Goal: Contribute content: Contribute content

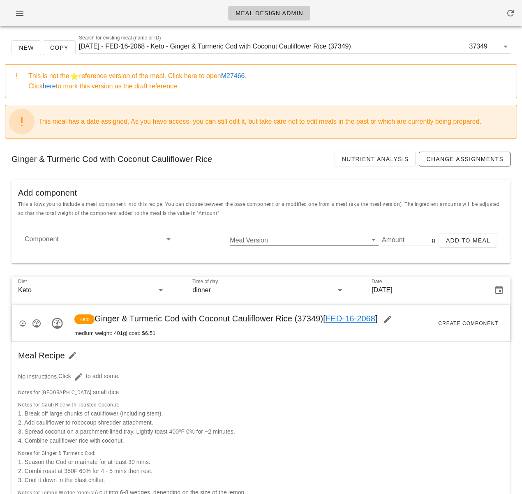
drag, startPoint x: 266, startPoint y: 178, endPoint x: 221, endPoint y: 142, distance: 57.6
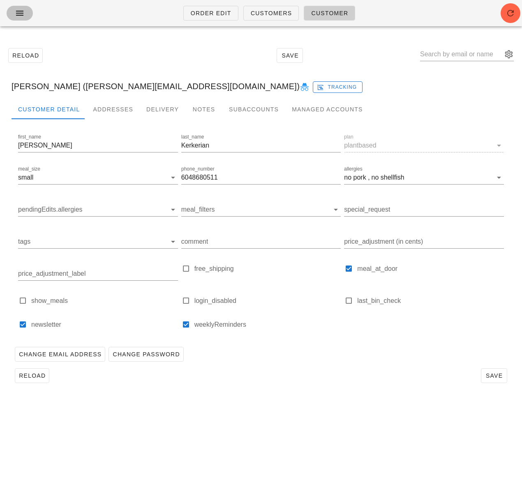
click at [18, 16] on icon "button" at bounding box center [20, 13] width 10 height 10
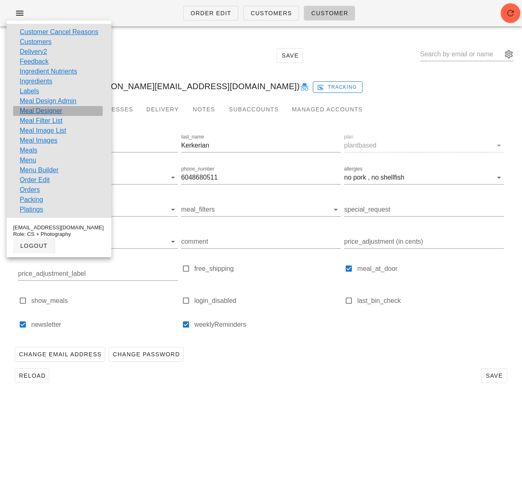
click at [53, 111] on link "Meal Designer" at bounding box center [41, 111] width 42 height 10
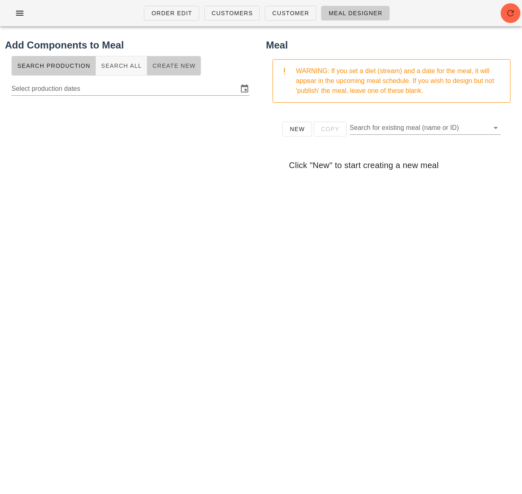
click at [165, 67] on span "Create New" at bounding box center [174, 65] width 44 height 7
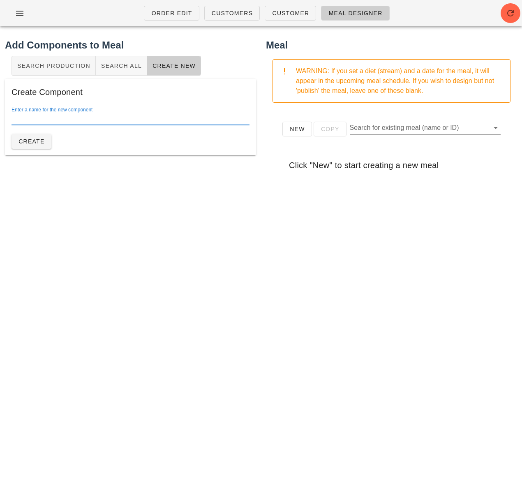
click at [97, 117] on input "Enter a name for the new component" at bounding box center [131, 118] width 238 height 13
type input "Holiday Gravy"
click at [231, 270] on div "Add Components to Meal Search Production Search All Create New Create Component…" at bounding box center [130, 238] width 261 height 410
click at [81, 204] on div "Add Components to Meal Search Production Search All Create New Create Component…" at bounding box center [130, 238] width 261 height 410
click at [64, 140] on div "Enter a name for the new component Holiday Gravy Create" at bounding box center [131, 128] width 238 height 42
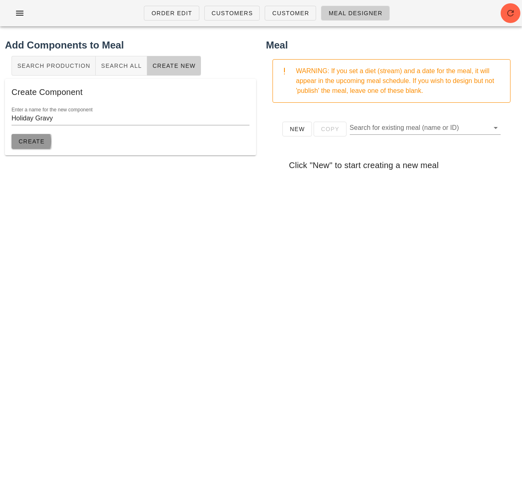
drag, startPoint x: 25, startPoint y: 143, endPoint x: 56, endPoint y: 149, distance: 31.4
click at [25, 143] on span "Create" at bounding box center [31, 141] width 27 height 7
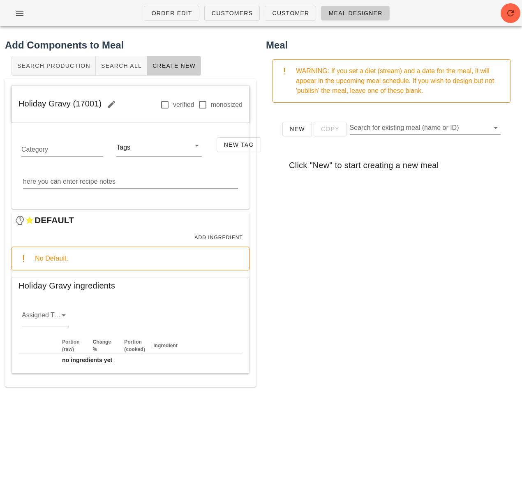
click at [64, 312] on icon at bounding box center [64, 315] width 10 height 10
click at [45, 325] on div "sauciers" at bounding box center [45, 322] width 34 height 8
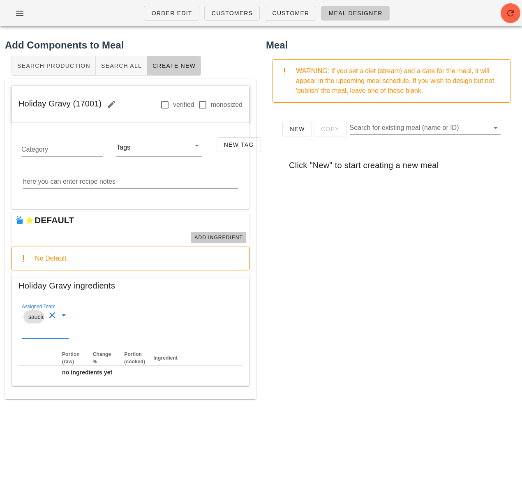
click at [213, 239] on span "Add Ingredient" at bounding box center [218, 238] width 49 height 6
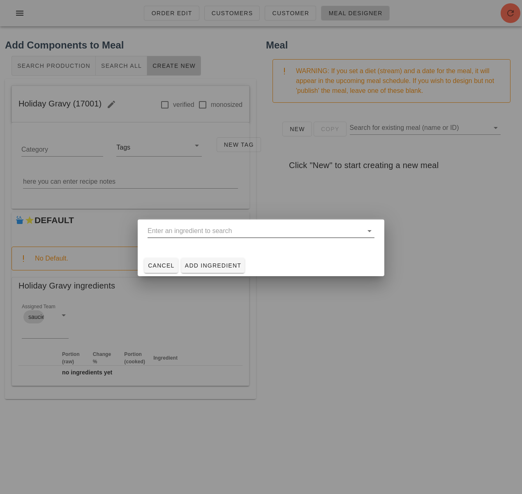
click at [215, 233] on input "text" at bounding box center [255, 230] width 215 height 13
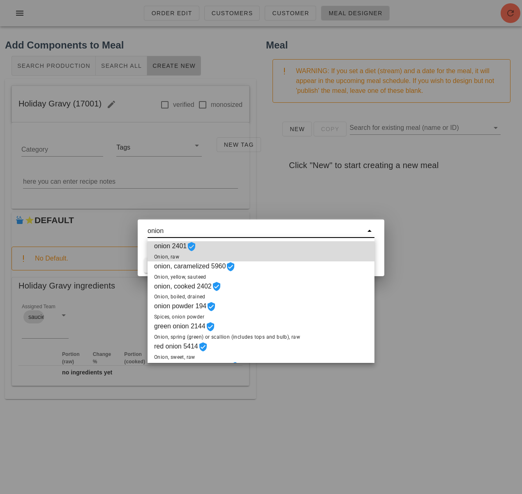
click at [212, 248] on div "onion 2401 Onion, raw" at bounding box center [261, 251] width 227 height 20
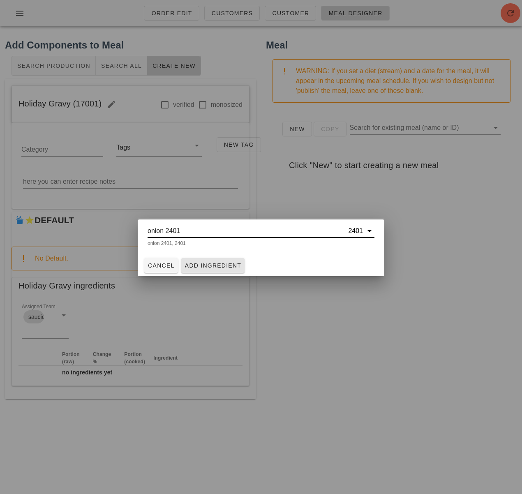
type input "onion 2401"
click at [215, 270] on button "Add Ingredient" at bounding box center [213, 265] width 64 height 15
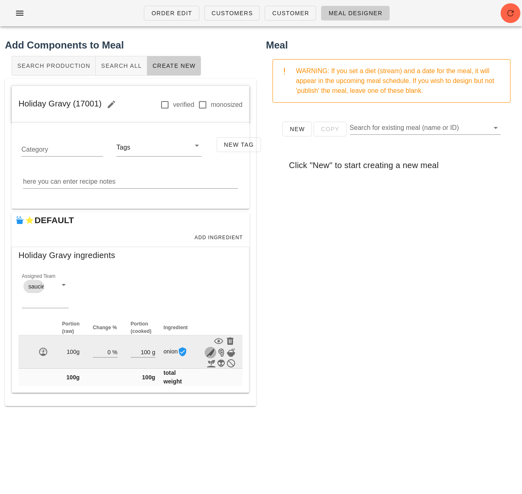
click at [208, 353] on icon "button" at bounding box center [211, 353] width 10 height 10
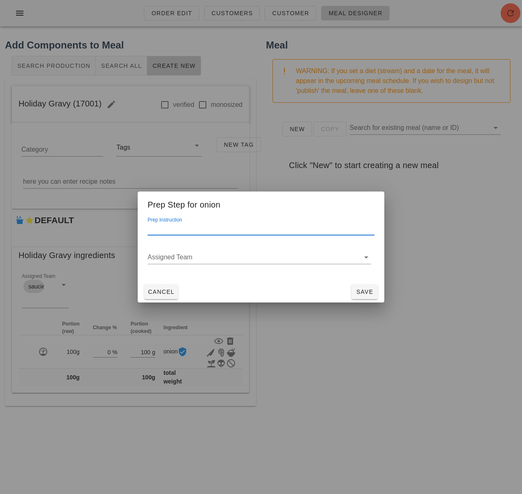
click at [180, 230] on input "Prep Instruction" at bounding box center [261, 228] width 227 height 13
type input "diced"
click at [357, 291] on span "Save" at bounding box center [365, 292] width 20 height 7
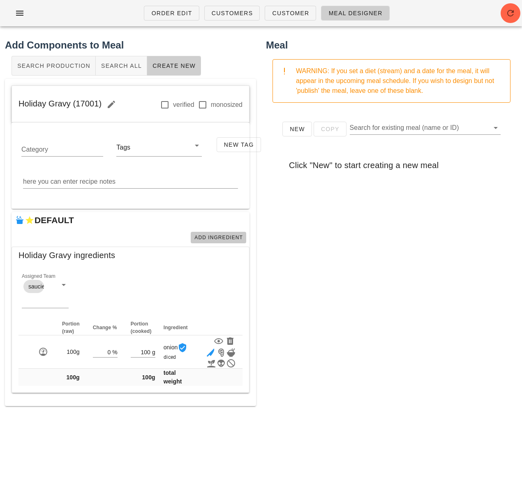
click at [213, 240] on span "Add Ingredient" at bounding box center [218, 238] width 49 height 6
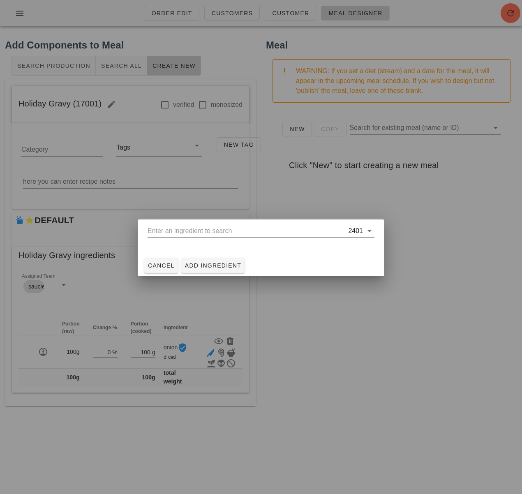
click at [215, 238] on div "2401" at bounding box center [261, 235] width 227 height 22
click at [214, 227] on input "text" at bounding box center [247, 230] width 199 height 13
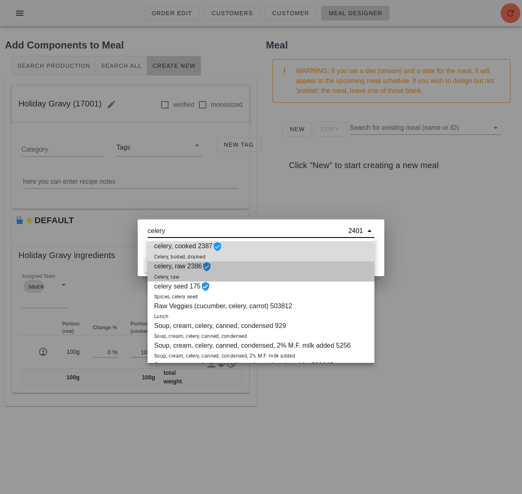
click at [233, 268] on div "celery, raw 2386 Celery, raw" at bounding box center [261, 271] width 227 height 20
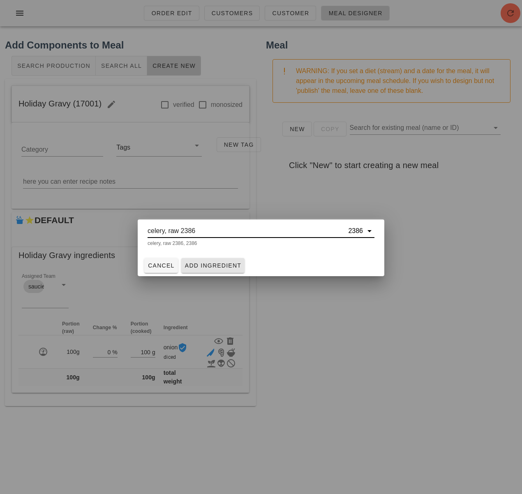
type input "celery, raw 2386"
click at [224, 266] on span "Add Ingredient" at bounding box center [213, 265] width 57 height 7
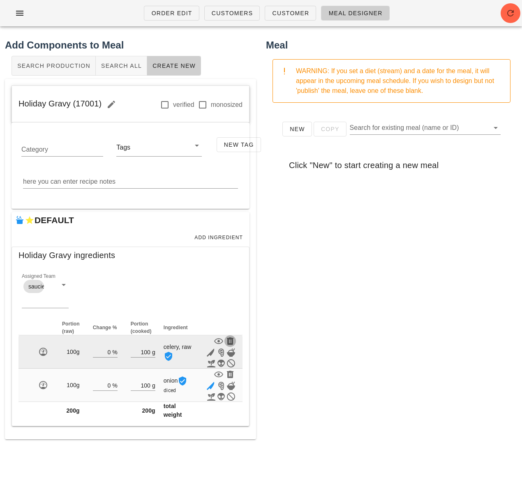
click at [229, 342] on icon "button" at bounding box center [230, 341] width 10 height 10
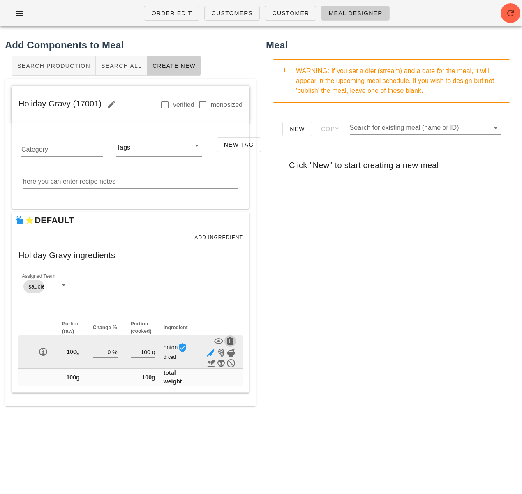
click at [231, 338] on icon "button" at bounding box center [230, 341] width 10 height 10
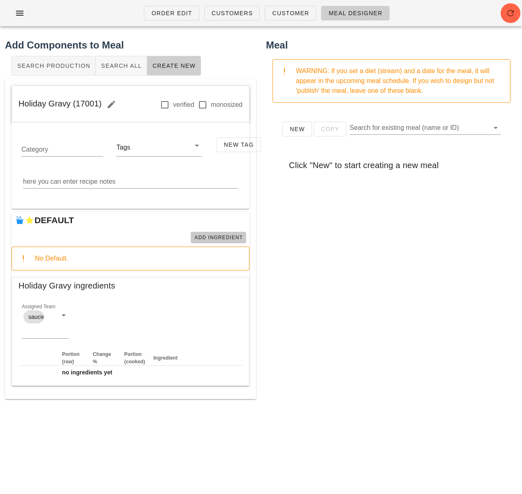
click at [220, 235] on span "Add Ingredient" at bounding box center [218, 238] width 49 height 6
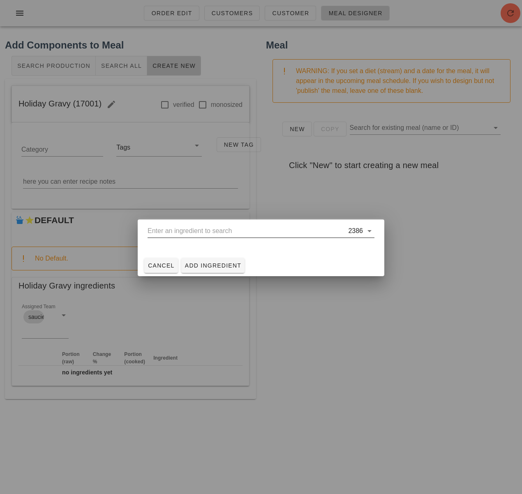
click at [215, 232] on input "text" at bounding box center [247, 230] width 199 height 13
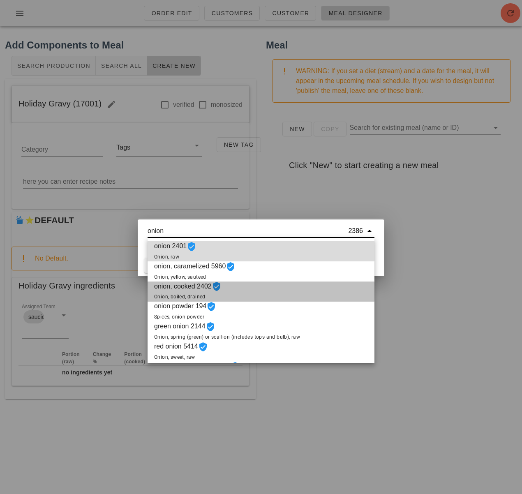
click at [194, 292] on span "onion, cooked 2402 Onion, boiled, drained" at bounding box center [187, 292] width 67 height 20
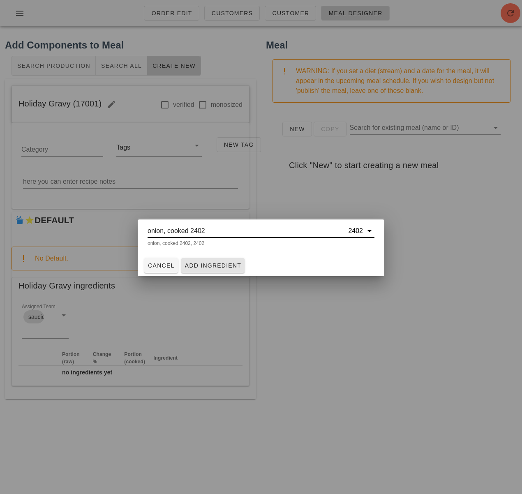
type input "onion, cooked 2402"
click at [216, 268] on span "Add Ingredient" at bounding box center [213, 265] width 57 height 7
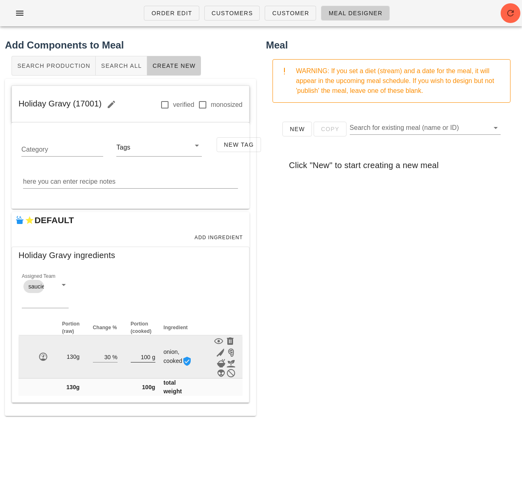
click at [148, 356] on input "100" at bounding box center [141, 356] width 20 height 11
type input "1"
type input "9"
type input "8"
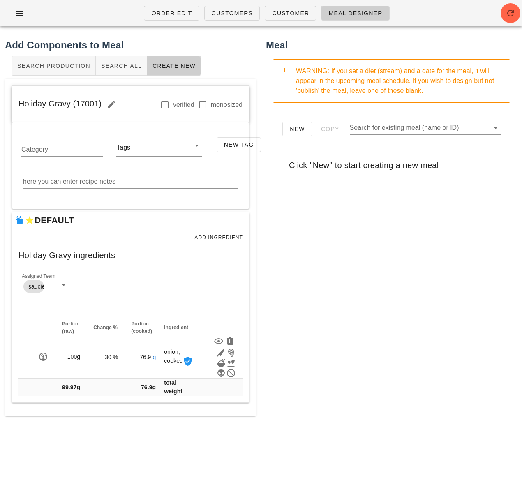
type input "76.90"
click at [312, 345] on div "New Copy Search for existing meal (name or ID) Click "New" to start creating a …" at bounding box center [391, 273] width 251 height 329
click at [216, 238] on span "Add Ingredient" at bounding box center [218, 238] width 49 height 6
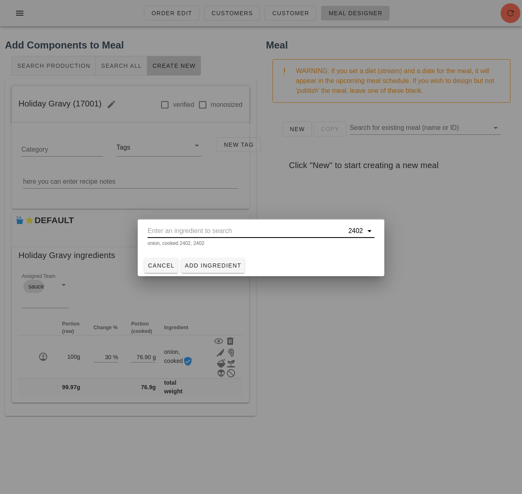
click at [205, 231] on input "text" at bounding box center [247, 230] width 199 height 13
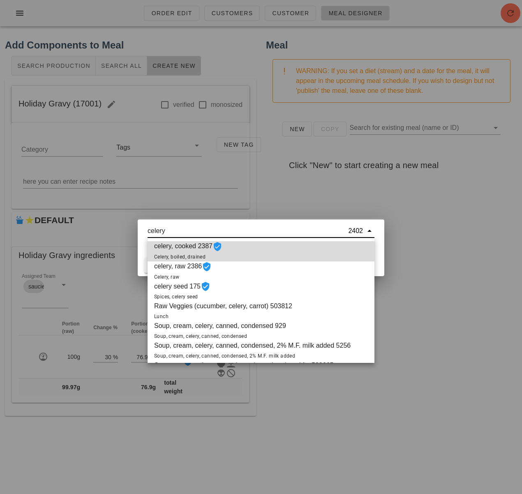
click at [205, 245] on span "celery, cooked 2387 Celery, boiled, drained" at bounding box center [188, 251] width 68 height 20
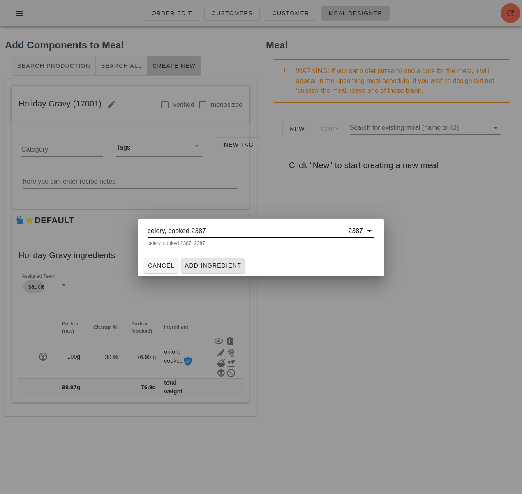
type input "celery, cooked 2387"
click at [218, 266] on span "Add Ingredient" at bounding box center [213, 265] width 57 height 7
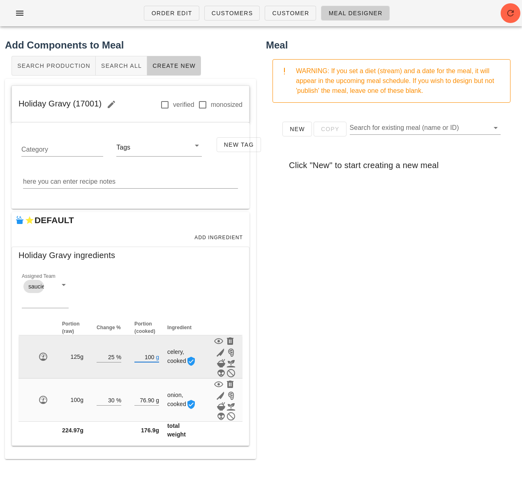
click at [154, 356] on input "100" at bounding box center [144, 356] width 20 height 11
type input "1"
type input "7"
type input "8"
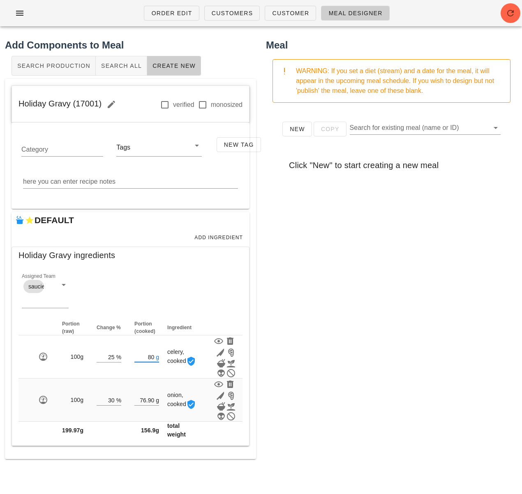
type input "80"
click at [373, 348] on div "New Copy Search for existing meal (name or ID) Click "New" to start creating a …" at bounding box center [391, 273] width 251 height 329
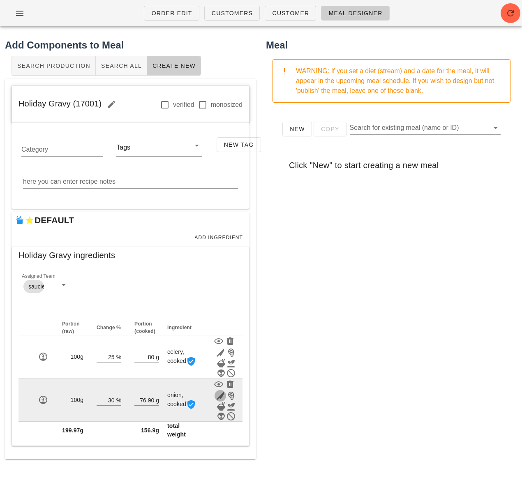
click at [221, 398] on icon "button" at bounding box center [220, 396] width 10 height 10
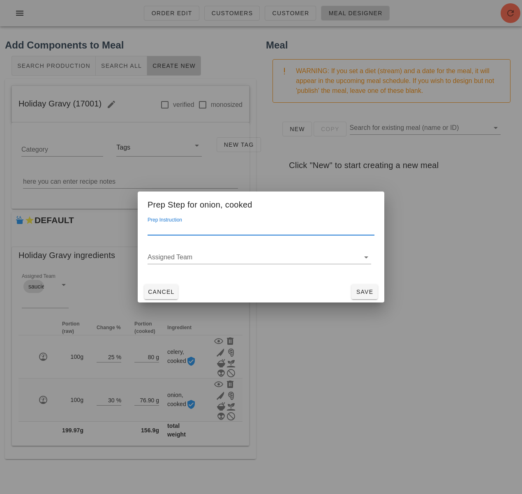
click at [249, 233] on input "Prep Instruction" at bounding box center [261, 228] width 227 height 13
type input "diced"
click at [360, 295] on span "Save" at bounding box center [365, 292] width 20 height 7
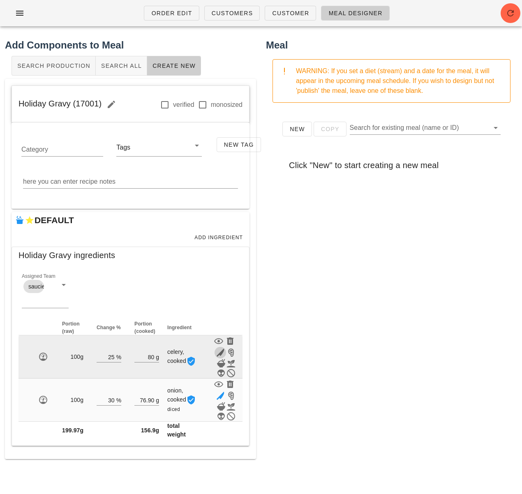
click at [221, 353] on icon "button" at bounding box center [220, 353] width 10 height 10
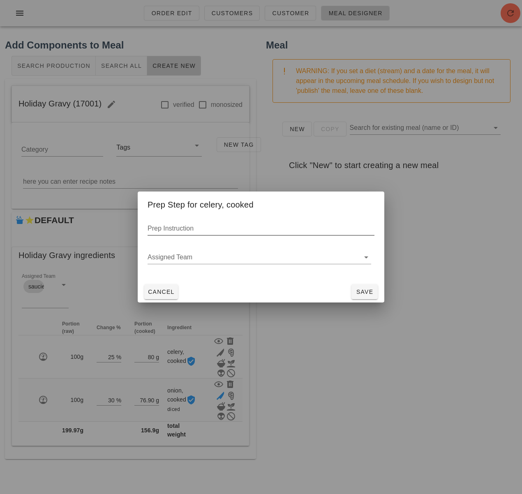
click at [228, 231] on input "Prep Instruction" at bounding box center [261, 228] width 227 height 13
type input "diced"
click at [367, 290] on span "Save" at bounding box center [365, 292] width 20 height 7
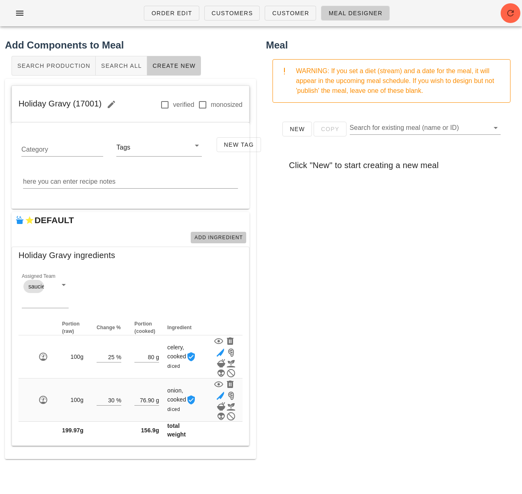
click at [231, 236] on span "Add Ingredient" at bounding box center [218, 238] width 49 height 6
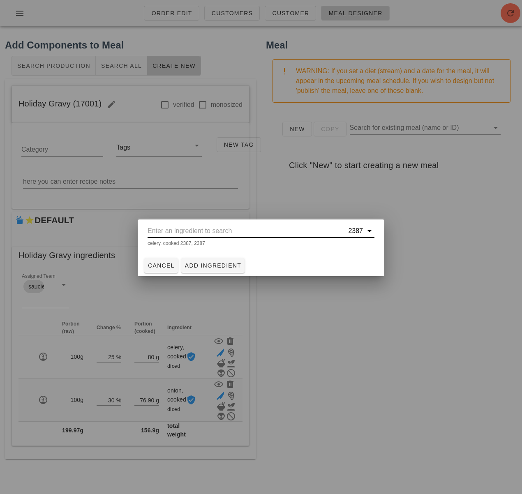
click at [248, 233] on input "text" at bounding box center [247, 230] width 199 height 13
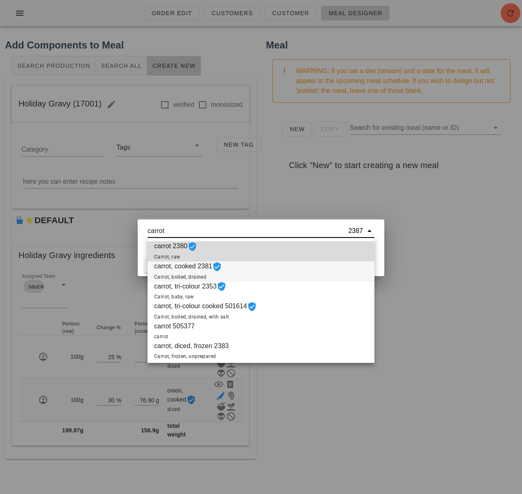
click at [252, 271] on div "carrot, cooked 2381 Carrot, boiled, drained" at bounding box center [261, 271] width 227 height 20
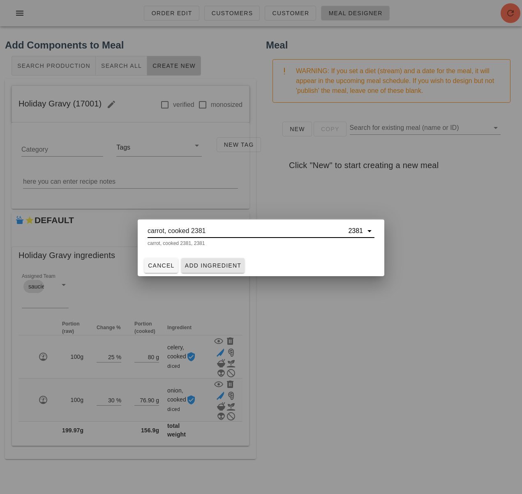
type input "carrot, cooked 2381"
click at [240, 266] on span "Add Ingredient" at bounding box center [213, 265] width 57 height 7
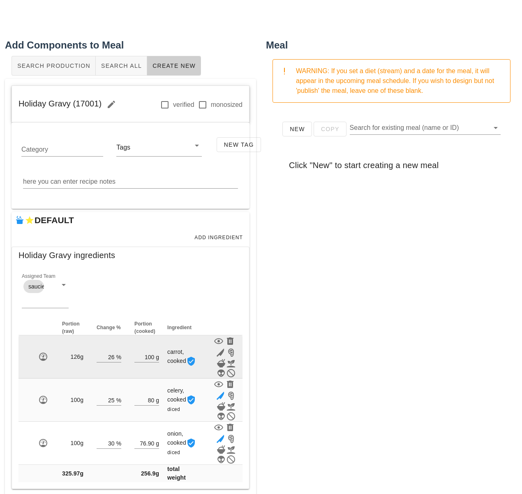
scroll to position [13, 0]
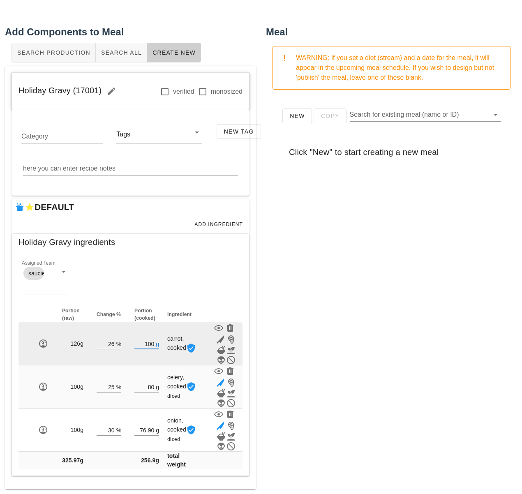
click at [151, 343] on input "100" at bounding box center [144, 343] width 20 height 11
type input "6"
type input "4"
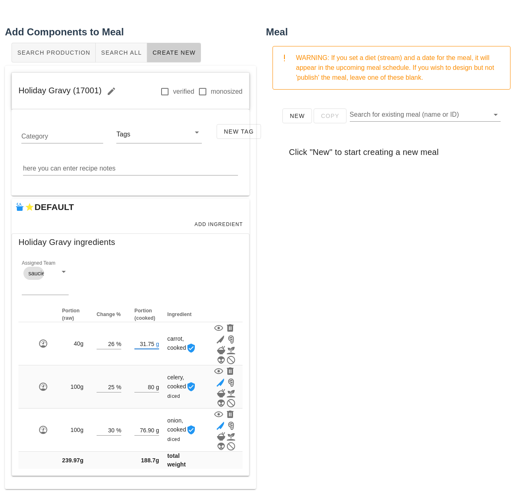
type input "31.75"
click at [322, 336] on div "New Copy Search for existing meal (name or ID) Click "New" to start creating a …" at bounding box center [391, 260] width 251 height 329
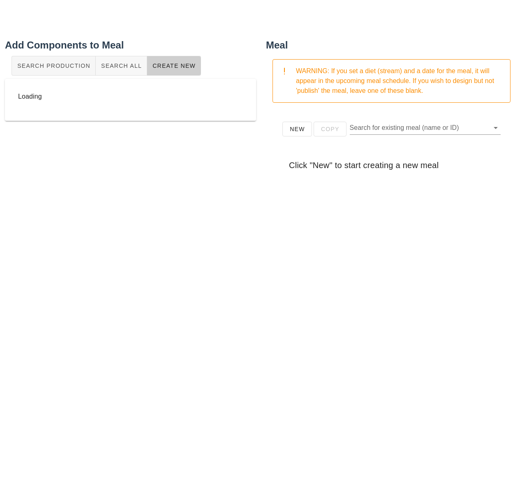
scroll to position [0, 0]
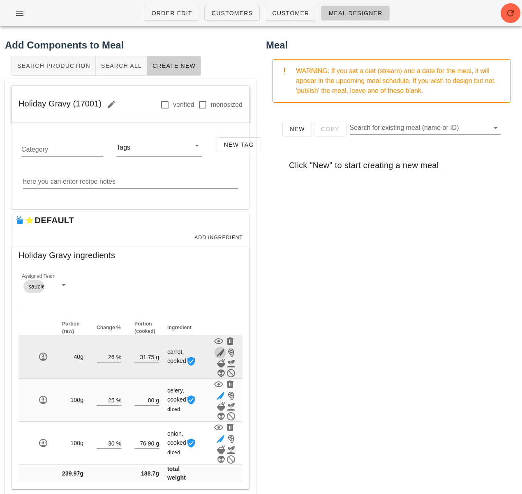
click at [220, 352] on icon "button" at bounding box center [220, 353] width 10 height 10
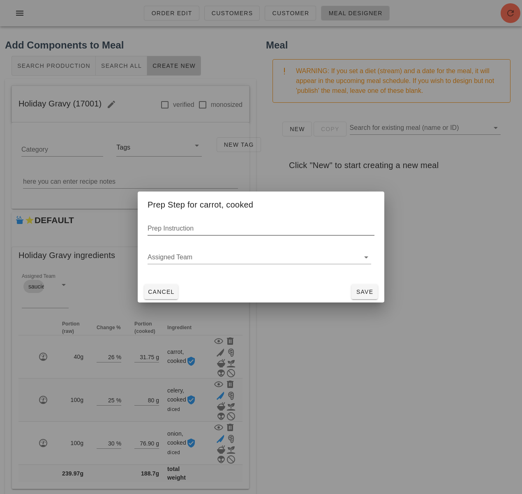
click at [183, 226] on div "Prep Instruction" at bounding box center [261, 228] width 227 height 13
type input "f"
type input "diced"
drag, startPoint x: 364, startPoint y: 294, endPoint x: 358, endPoint y: 291, distance: 6.3
click at [364, 294] on span "Save" at bounding box center [365, 292] width 20 height 7
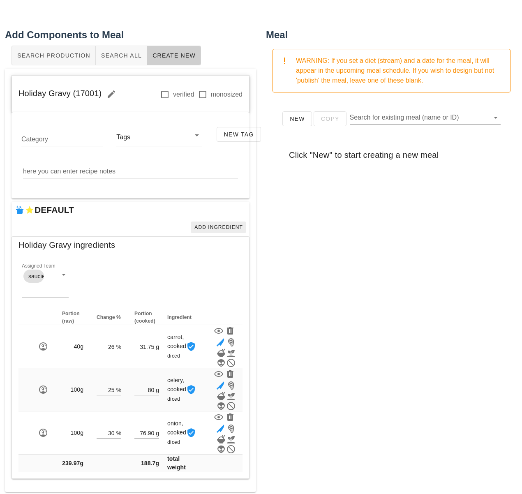
scroll to position [13, 0]
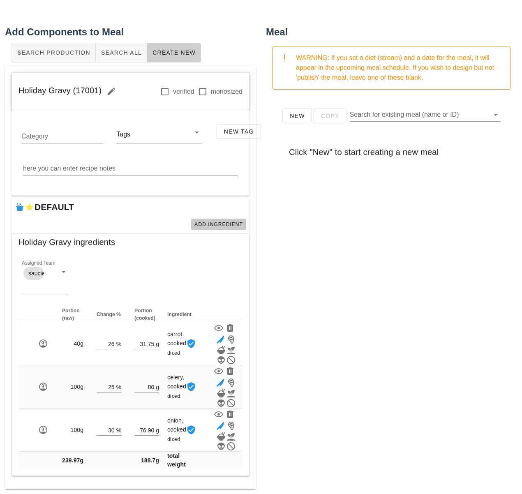
click at [222, 222] on span "Add Ingredient" at bounding box center [218, 225] width 49 height 6
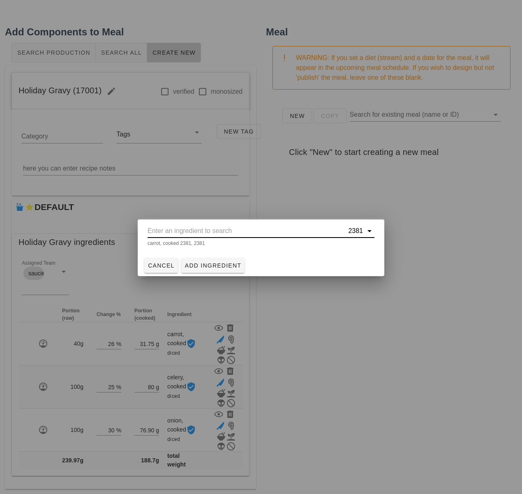
click at [227, 230] on input "text" at bounding box center [247, 230] width 199 height 13
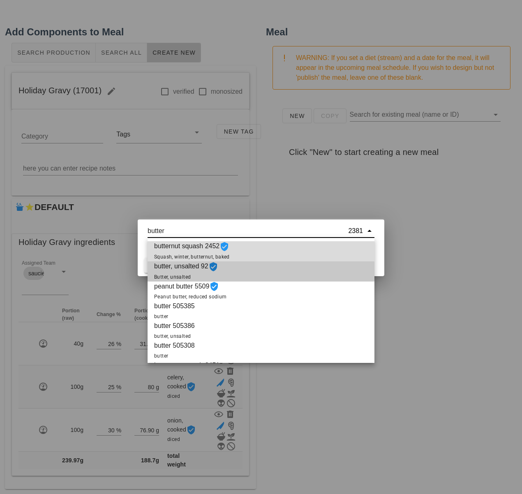
click at [244, 275] on div "butter, unsalted 92 Butter, unsalted" at bounding box center [261, 271] width 227 height 20
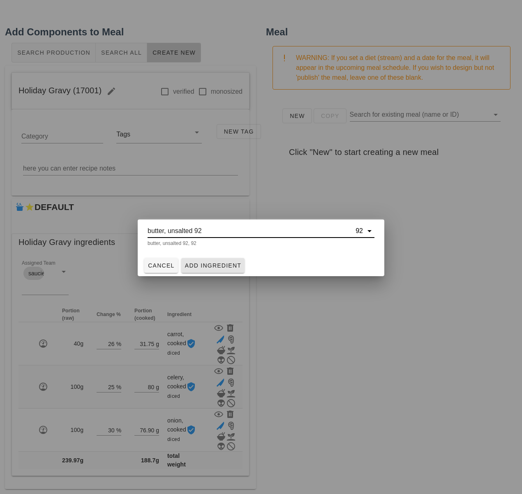
type input "butter, unsalted 92"
click at [217, 261] on button "Add Ingredient" at bounding box center [213, 265] width 64 height 15
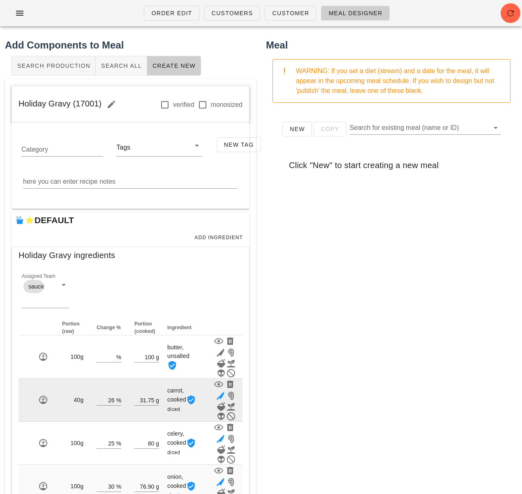
scroll to position [56, 0]
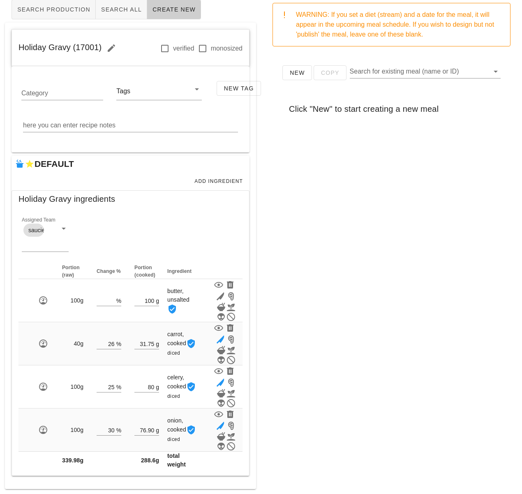
drag, startPoint x: 367, startPoint y: 385, endPoint x: 372, endPoint y: 405, distance: 20.3
click at [367, 388] on div "Meal WARNING: If you set a diet (stream) and a date for the meal, it will appea…" at bounding box center [391, 236] width 261 height 518
click at [217, 178] on span "Add Ingredient" at bounding box center [218, 181] width 49 height 6
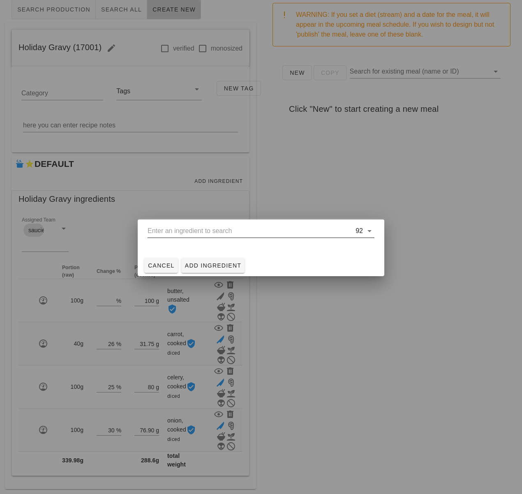
click at [212, 234] on input "text" at bounding box center [251, 230] width 206 height 13
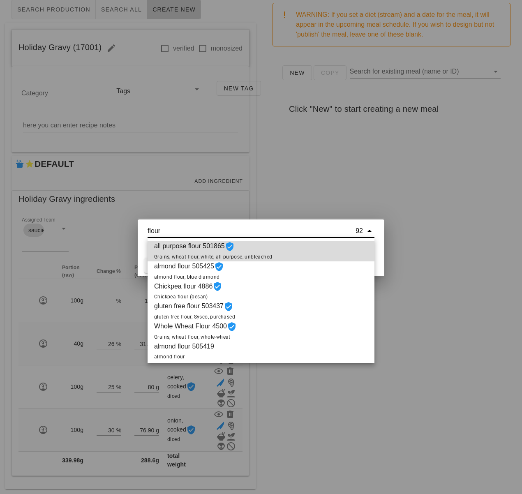
click at [212, 247] on span "all purpose flour 501865 Grains, wheat flour, white, all purpose, unbleached" at bounding box center [213, 251] width 118 height 20
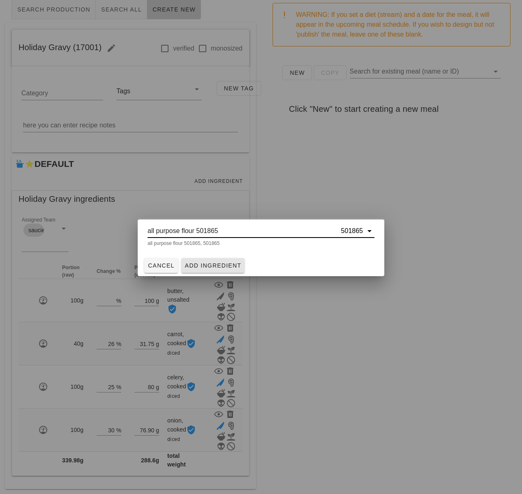
type input "all purpose flour 501865"
click at [226, 261] on button "Add Ingredient" at bounding box center [213, 265] width 64 height 15
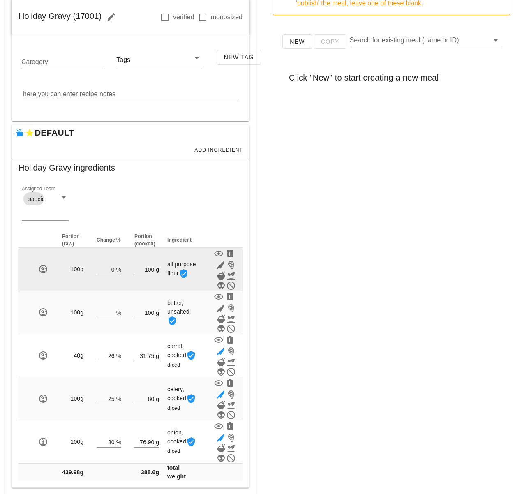
scroll to position [99, 0]
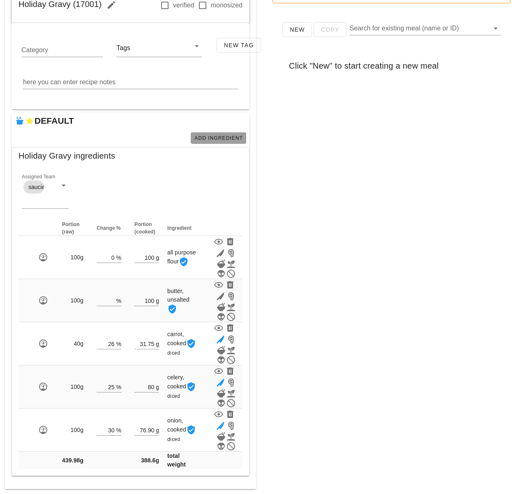
click at [206, 136] on span "Add Ingredient" at bounding box center [218, 138] width 49 height 6
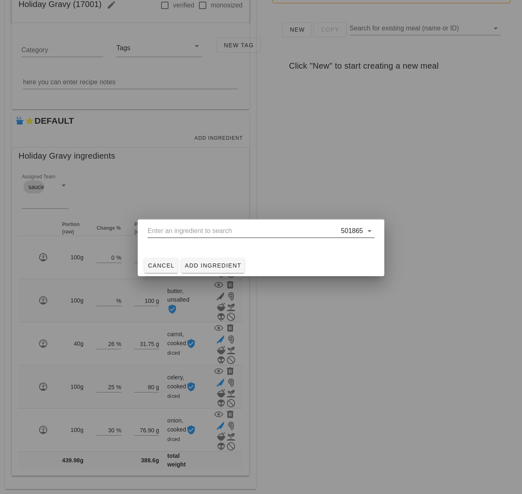
click at [241, 231] on input "text" at bounding box center [244, 230] width 192 height 13
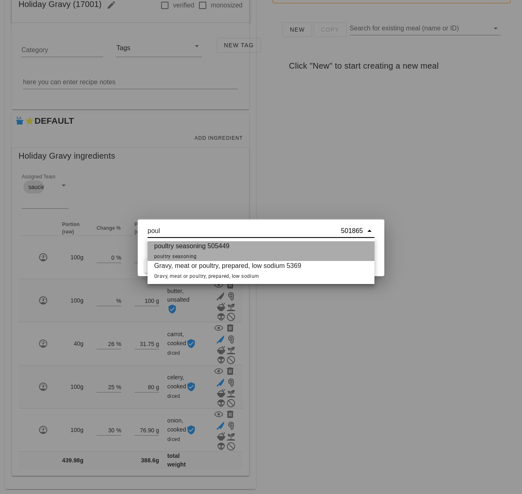
click at [236, 249] on div "poultry seasoning 505449 poultry seasoning" at bounding box center [261, 251] width 227 height 20
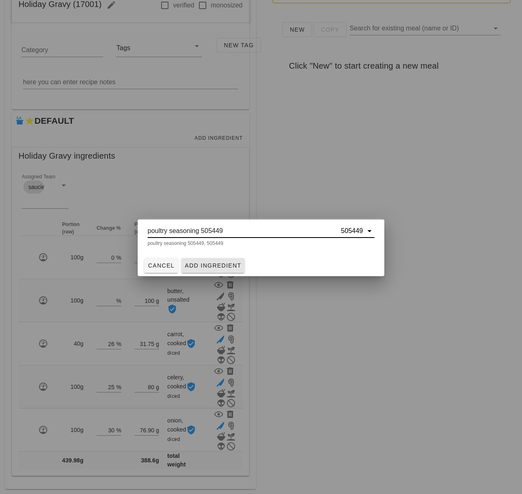
type input "poultry seasoning 505449"
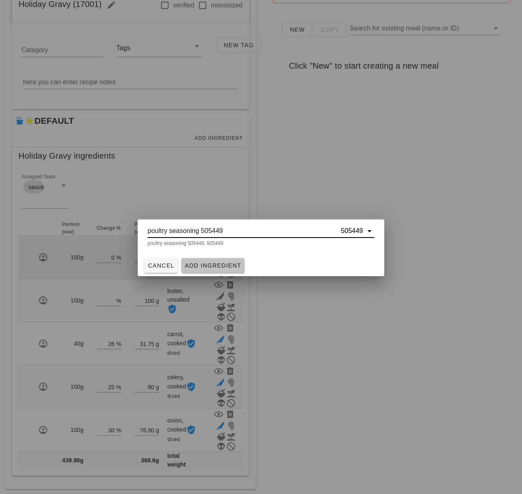
drag, startPoint x: 220, startPoint y: 265, endPoint x: 215, endPoint y: 264, distance: 4.6
click at [220, 265] on span "Add Ingredient" at bounding box center [213, 265] width 57 height 7
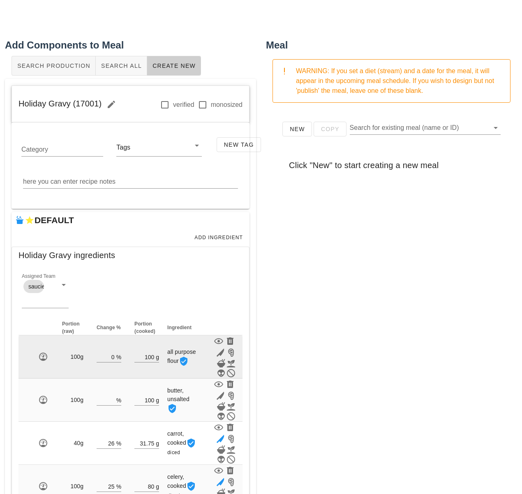
scroll to position [143, 0]
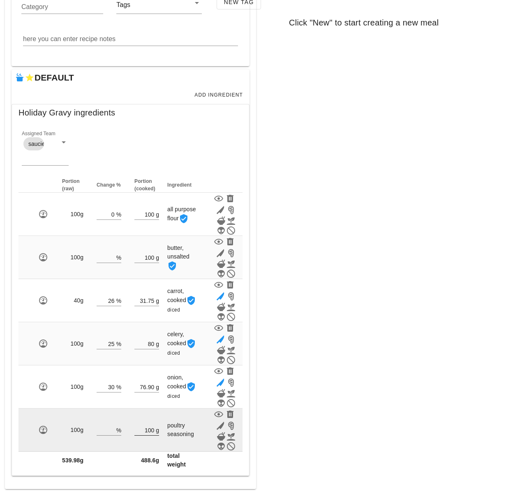
click at [152, 427] on input "100" at bounding box center [144, 430] width 20 height 11
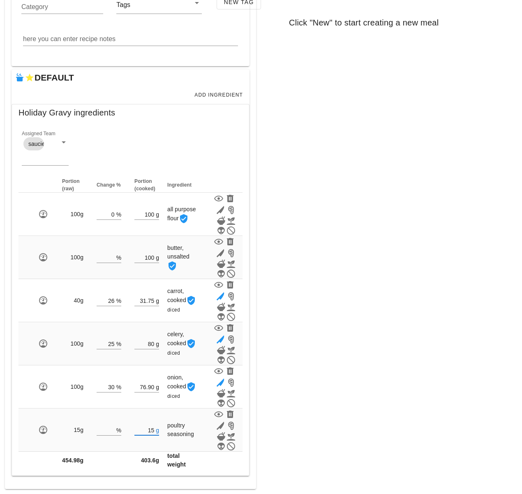
type input "15"
click at [419, 407] on div "Meal WARNING: If you set a diet (stream) and a date for the meal, it will appea…" at bounding box center [391, 192] width 261 height 604
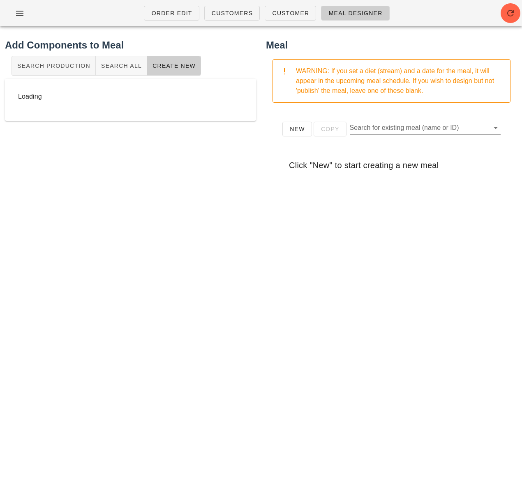
scroll to position [0, 0]
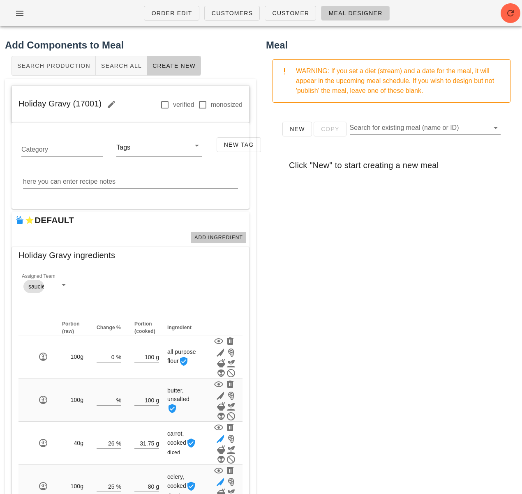
click at [223, 236] on span "Add Ingredient" at bounding box center [218, 238] width 49 height 6
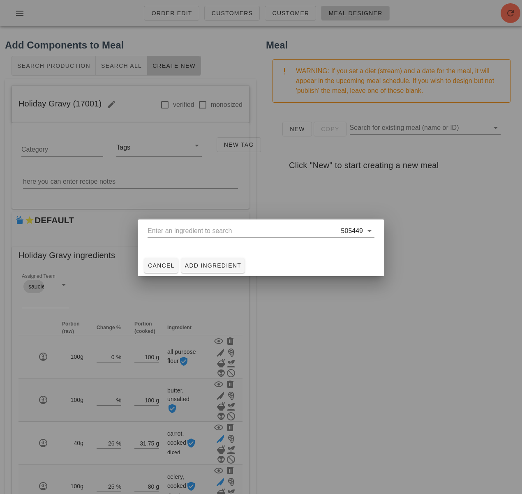
click at [224, 236] on input "text" at bounding box center [244, 230] width 192 height 13
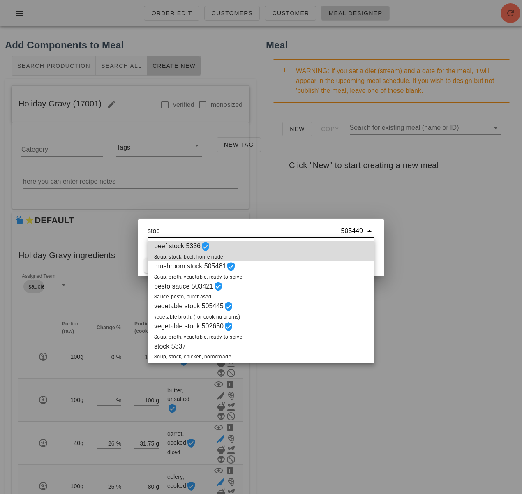
type input "stock"
drag, startPoint x: 152, startPoint y: 232, endPoint x: 135, endPoint y: 234, distance: 17.3
click at [135, 234] on div "Order Edit Customers Customer Meal Designer Add Components to Meal Search Produ…" at bounding box center [261, 318] width 522 height 637
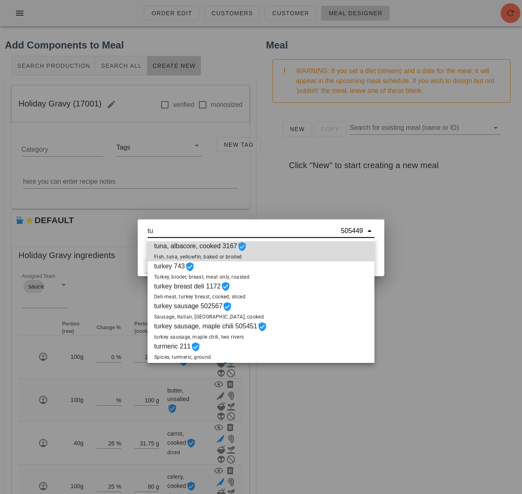
type input "t"
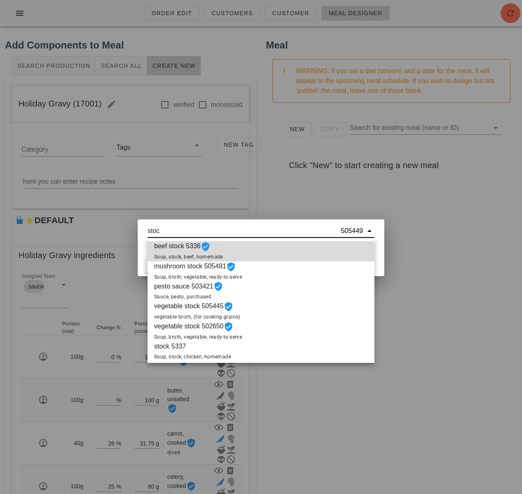
type input "stock"
drag, startPoint x: 163, startPoint y: 227, endPoint x: 141, endPoint y: 229, distance: 21.9
click at [142, 228] on div "stock 505449 poultry seasoning 505449, 505449" at bounding box center [261, 236] width 247 height 35
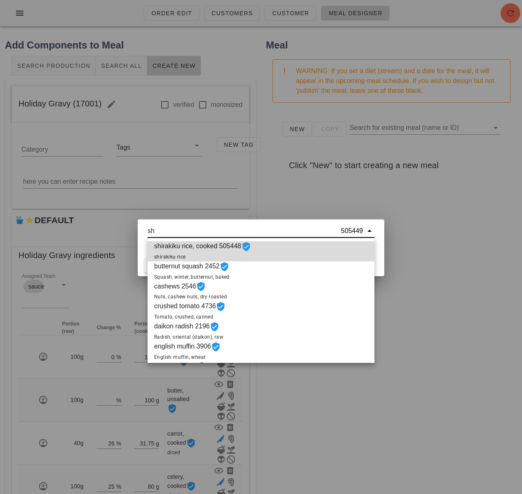
type input "s"
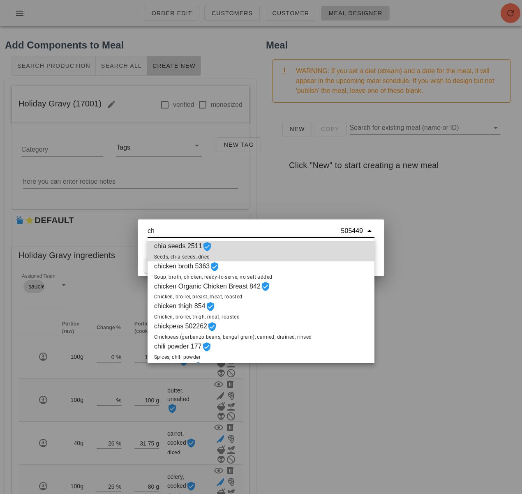
type input "c"
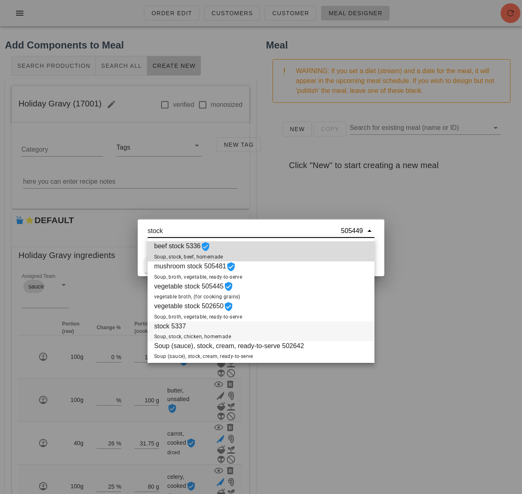
scroll to position [22, 0]
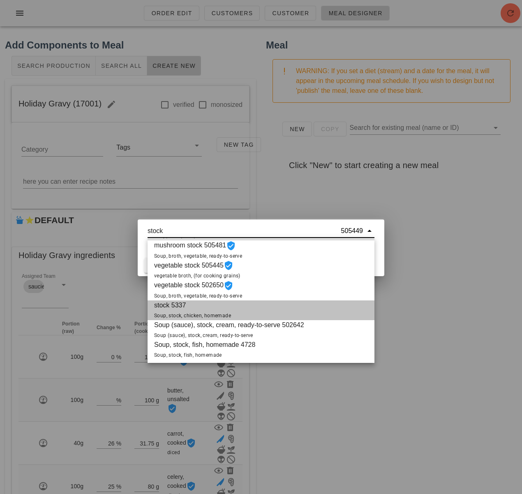
click at [256, 312] on div "stock 5337 Soup, stock, chicken, homemade" at bounding box center [261, 310] width 227 height 20
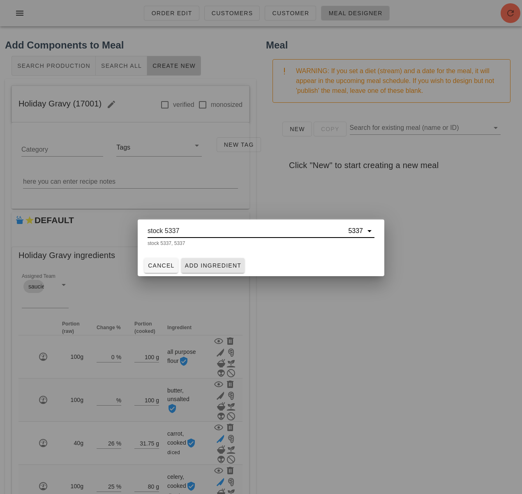
type input "stock 5337"
click at [224, 264] on span "Add Ingredient" at bounding box center [213, 265] width 57 height 7
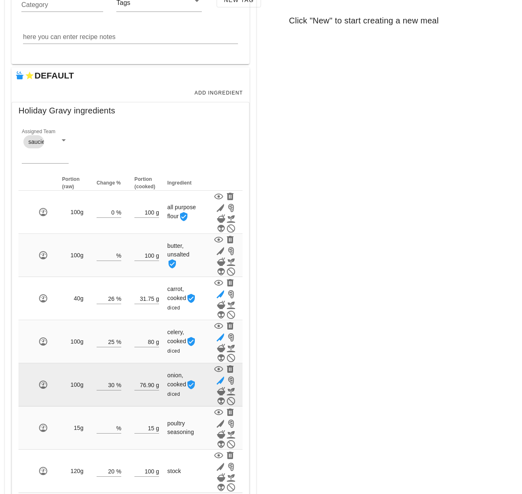
scroll to position [186, 0]
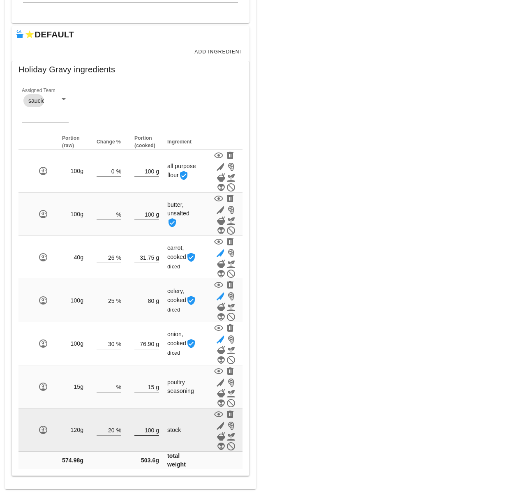
click at [148, 430] on input "100" at bounding box center [144, 430] width 20 height 11
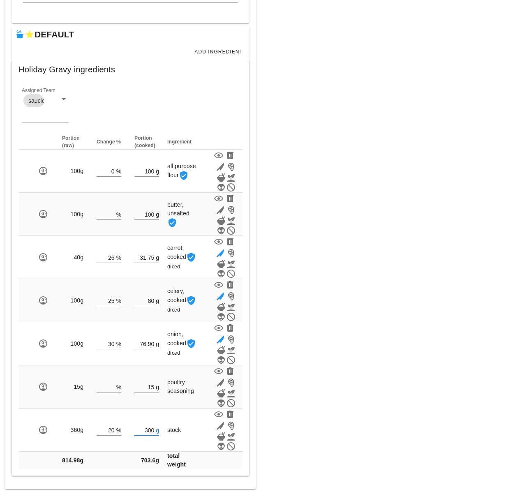
type input "300"
click at [340, 413] on div "Meal WARNING: If you set a diet (stream) and a date for the meal, it will appea…" at bounding box center [391, 170] width 261 height 647
drag, startPoint x: 202, startPoint y: 51, endPoint x: 201, endPoint y: 60, distance: 8.8
click at [202, 52] on span "Add Ingredient" at bounding box center [218, 52] width 49 height 6
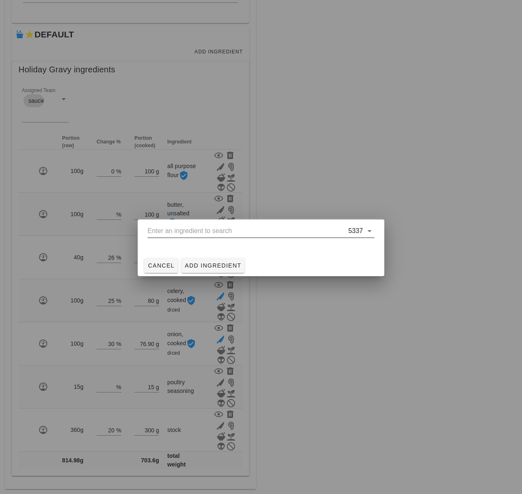
click at [204, 232] on input "text" at bounding box center [247, 230] width 199 height 13
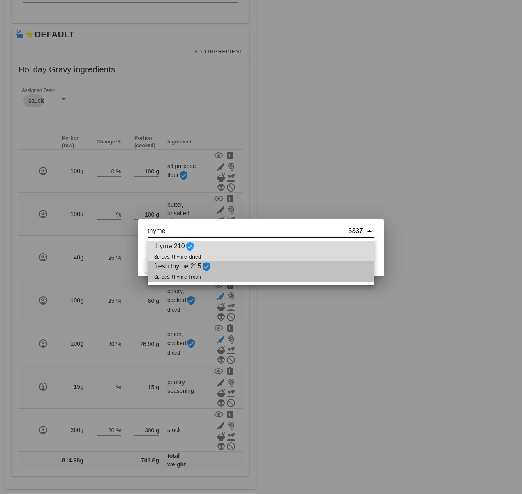
click at [231, 268] on div "fresh thyme 215 Spices, thyme, fresh" at bounding box center [261, 271] width 227 height 20
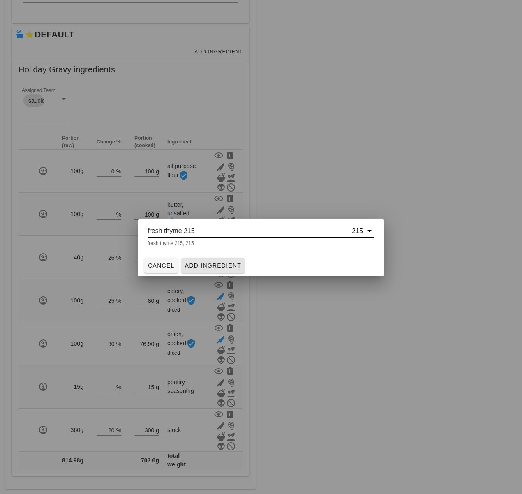
type input "fresh thyme 215"
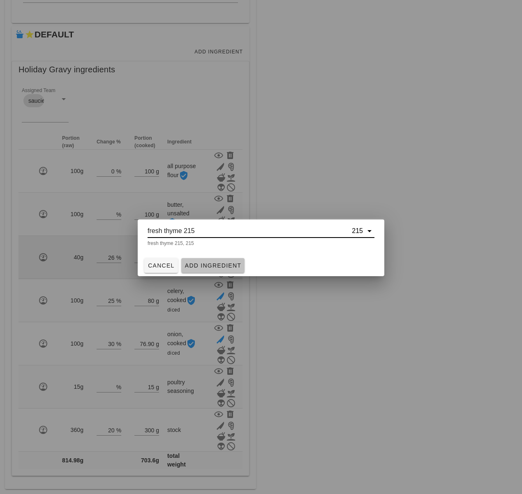
click at [220, 263] on span "Add Ingredient" at bounding box center [213, 265] width 57 height 7
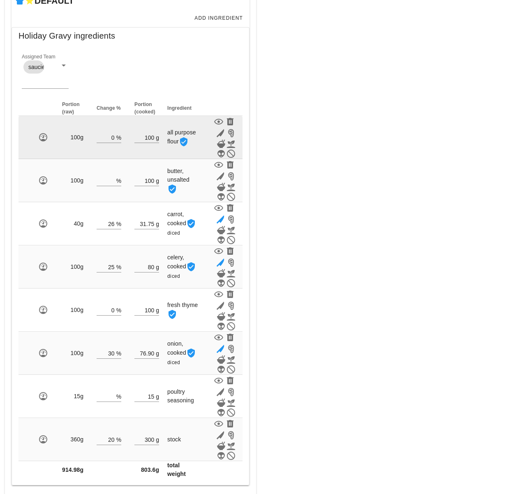
scroll to position [229, 0]
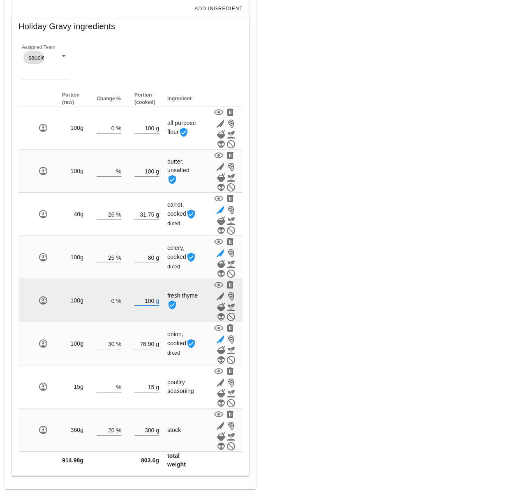
click at [153, 301] on input "100" at bounding box center [144, 300] width 20 height 11
type input "1"
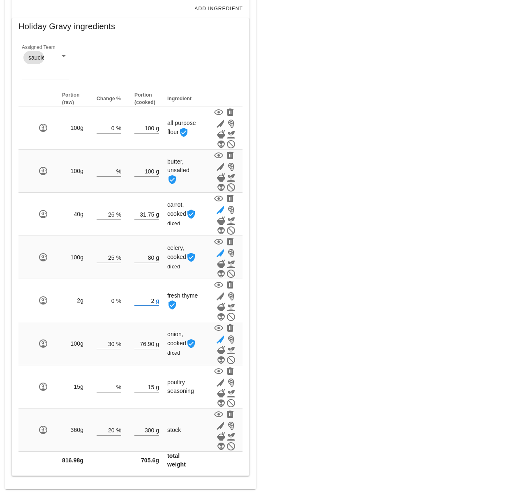
type input "2"
click at [442, 290] on div "Meal WARNING: If you set a diet (stream) and a date for the meal, it will appea…" at bounding box center [391, 149] width 261 height 690
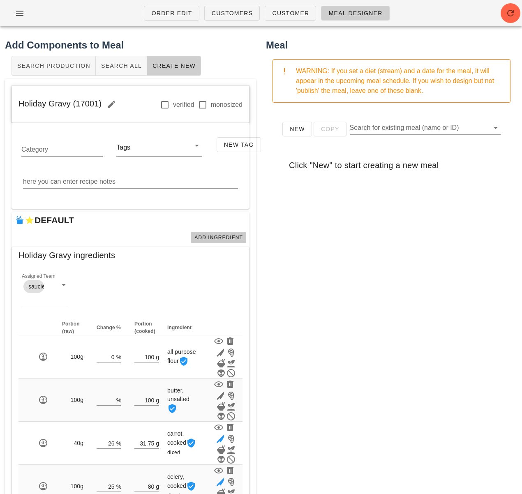
click at [220, 240] on span "Add Ingredient" at bounding box center [218, 238] width 49 height 6
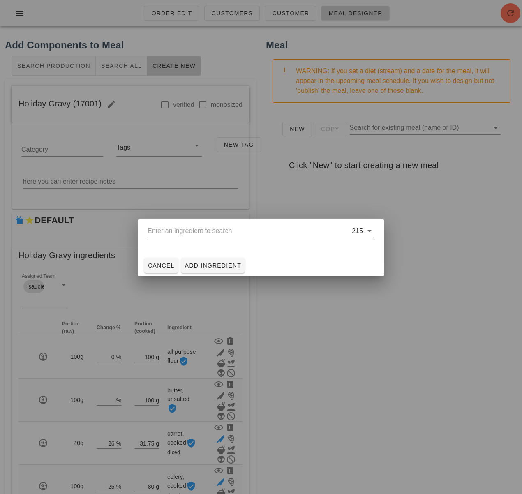
click at [203, 231] on input "text" at bounding box center [249, 230] width 203 height 13
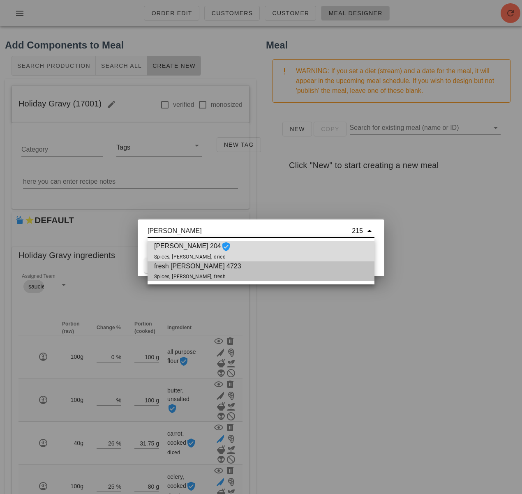
click at [239, 273] on div "fresh rosemary 4723 Spices, rosemary, fresh" at bounding box center [261, 271] width 227 height 20
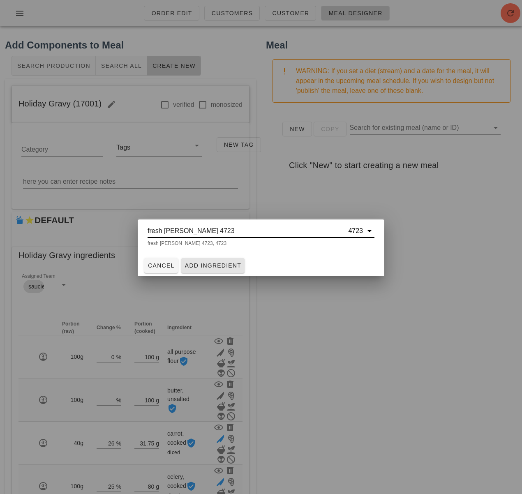
type input "fresh rosemary 4723"
click at [224, 263] on span "Add Ingredient" at bounding box center [213, 265] width 57 height 7
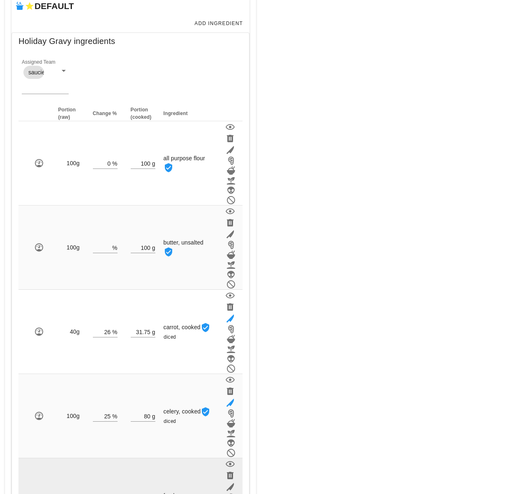
scroll to position [272, 0]
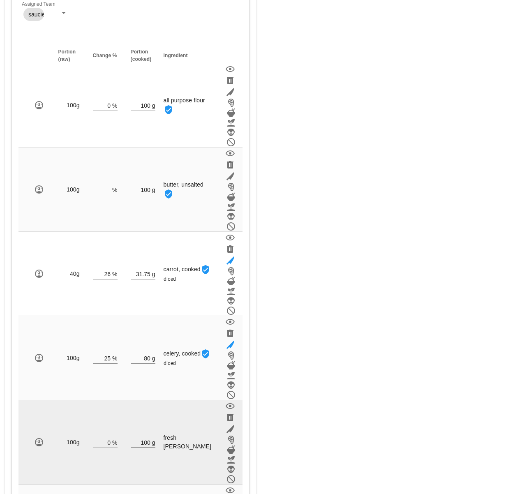
click at [150, 437] on input "100" at bounding box center [141, 442] width 20 height 11
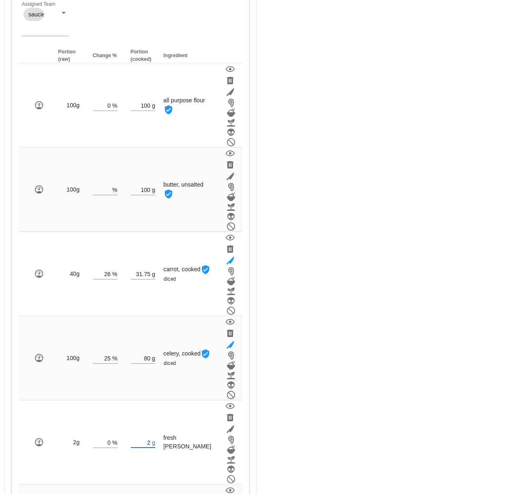
type input "2"
click at [334, 292] on div "Meal WARNING: If you set a diet (stream) and a date for the meal, it will appea…" at bounding box center [391, 310] width 261 height 1099
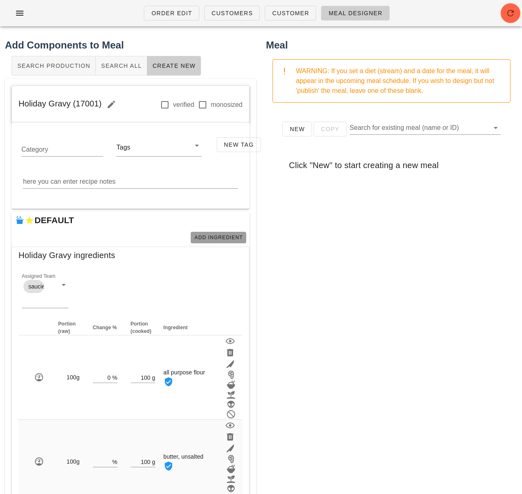
click at [208, 242] on button "Add Ingredient" at bounding box center [218, 238] width 55 height 12
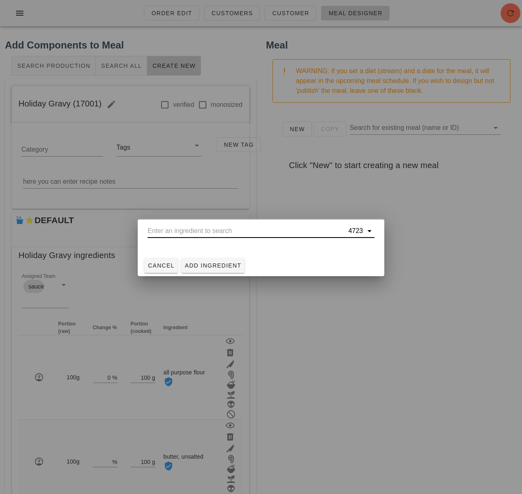
click at [192, 234] on input "text" at bounding box center [247, 230] width 199 height 13
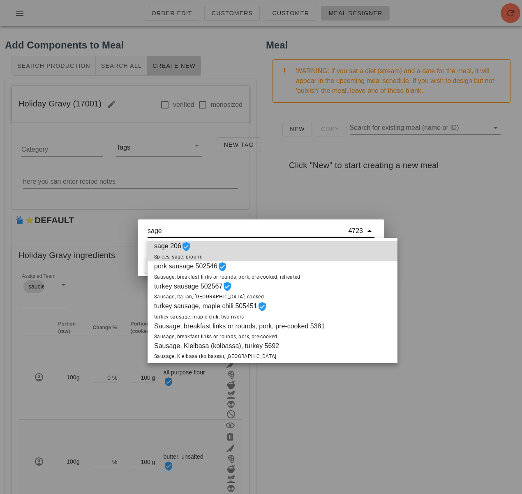
click at [201, 251] on span "sage 206 Spices, sage, ground" at bounding box center [178, 251] width 49 height 20
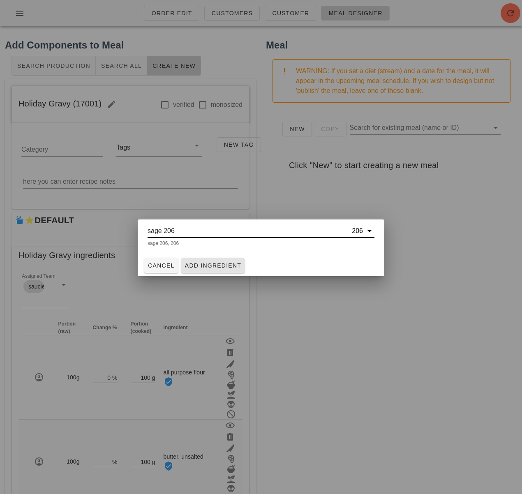
type input "sage 206"
click at [223, 265] on span "Add Ingredient" at bounding box center [213, 265] width 57 height 7
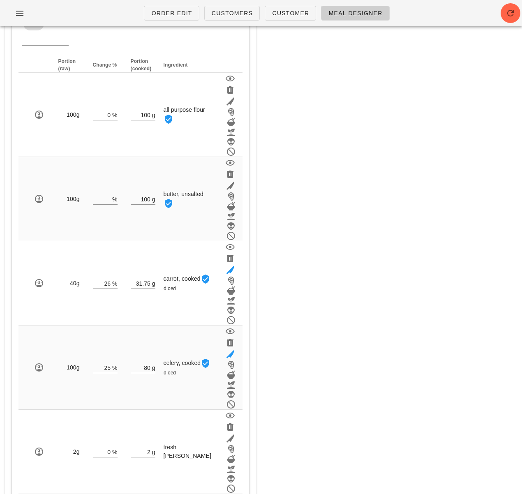
scroll to position [315, 0]
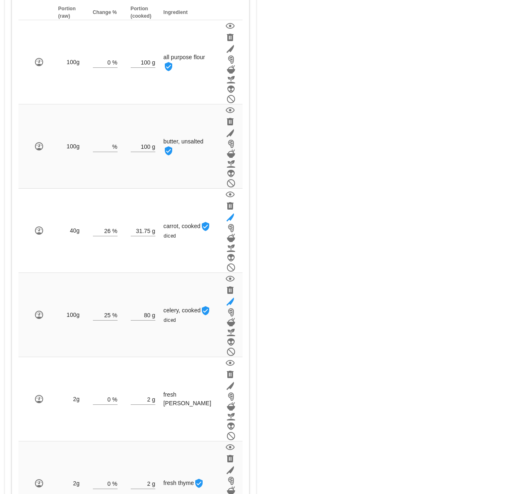
type input "2"
click at [299, 387] on div "Meal WARNING: If you set a diet (stream) and a date for the meal, it will appea…" at bounding box center [391, 309] width 261 height 1183
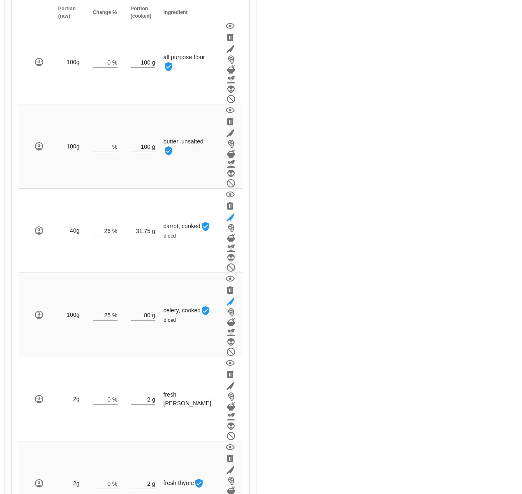
scroll to position [0, 0]
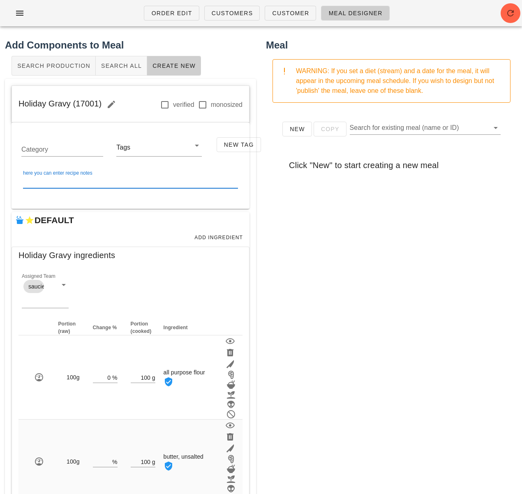
drag, startPoint x: 123, startPoint y: 184, endPoint x: 115, endPoint y: 185, distance: 8.0
click at [122, 184] on textarea "here you can enter recipe notes" at bounding box center [130, 181] width 215 height 13
paste textarea "Melt butter in a pot, add vegetables and saute for a couple of minutes Add flou…"
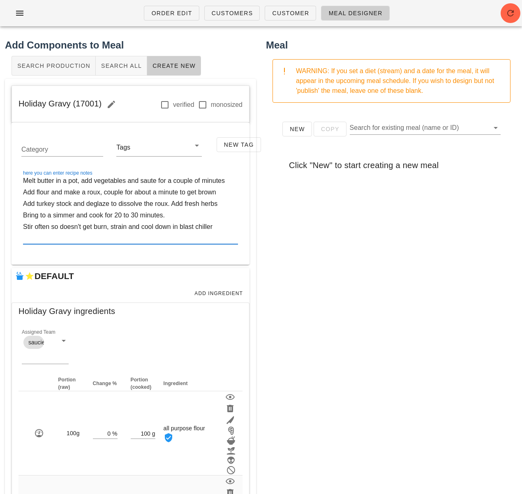
click at [87, 183] on textarea "Melt butter in a pot, add vegetables and saute for a couple of minutes Add flou…" at bounding box center [130, 209] width 215 height 69
click at [161, 180] on textarea "Melt butter in a pot. Add vegetables and saute for a couple of minutes Add flou…" at bounding box center [130, 209] width 215 height 69
click at [196, 194] on textarea "Melt butter in a pot. Add vegetables and sautee for a couple of minutes Add flo…" at bounding box center [130, 209] width 215 height 69
drag, startPoint x: 231, startPoint y: 194, endPoint x: 219, endPoint y: 196, distance: 12.0
click at [231, 194] on textarea "Melt butter in a pot. Add vegetables and sautee for a couple of minutes Add flo…" at bounding box center [130, 209] width 215 height 69
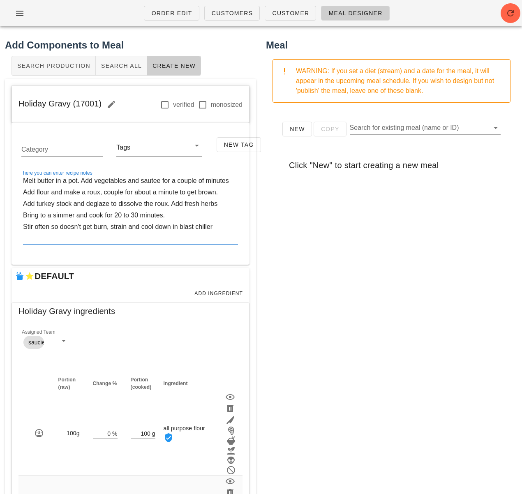
click at [222, 206] on textarea "Melt butter in a pot. Add vegetables and sautee for a couple of minutes Add flo…" at bounding box center [130, 209] width 215 height 69
click at [60, 227] on textarea "Melt butter in a pot. Add vegetables and sautee for a couple of minutes Add flo…" at bounding box center [130, 209] width 215 height 69
click at [96, 227] on textarea "Melt butter in a pot. Add vegetables and sautee for a couple of minutes Add flo…" at bounding box center [130, 209] width 215 height 69
click at [226, 229] on textarea "Melt butter in a pot. Add vegetables and sautee for a couple of minutes Add flo…" at bounding box center [130, 209] width 215 height 69
type textarea "Melt butter in a pot. Add vegetables and sautee for a couple of minutes Add flo…"
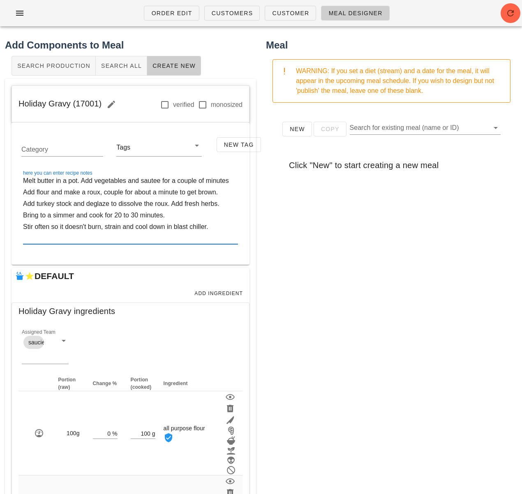
click at [305, 254] on div "New Copy Search for existing meal (name or ID) Click "New" to start creating a …" at bounding box center [391, 273] width 251 height 329
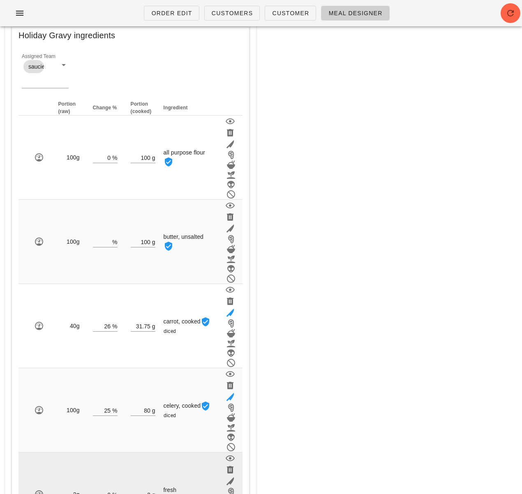
scroll to position [268, 0]
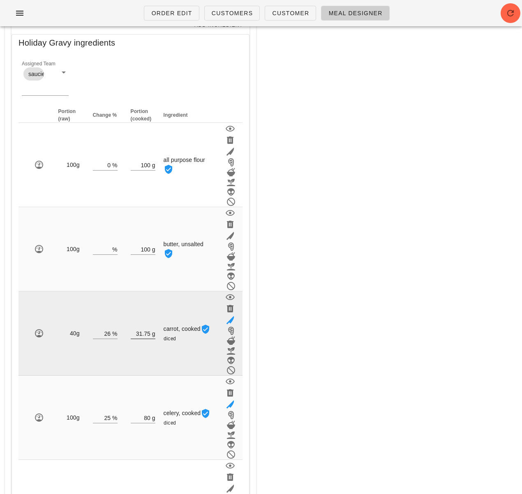
click at [147, 328] on input "31.75" at bounding box center [141, 333] width 20 height 11
drag, startPoint x: 146, startPoint y: 231, endPoint x: 135, endPoint y: 230, distance: 10.8
click at [135, 291] on td "31.75 g" at bounding box center [143, 333] width 38 height 84
type input "4"
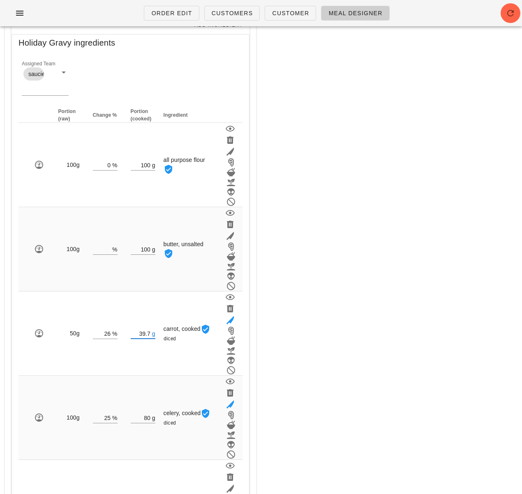
type input "39.70"
click at [329, 226] on div "Meal WARNING: If you set a diet (stream) and a date for the meal, it will appea…" at bounding box center [391, 383] width 261 height 1239
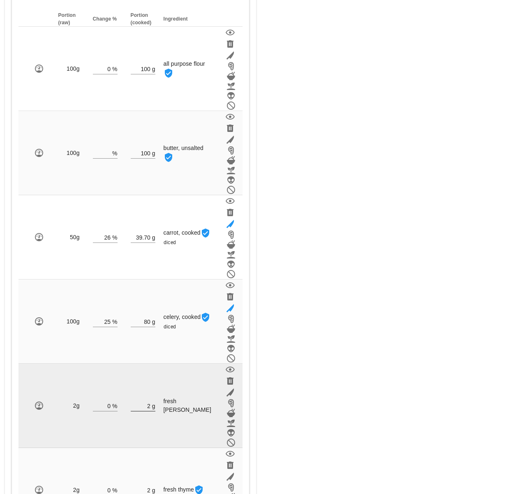
scroll to position [371, 0]
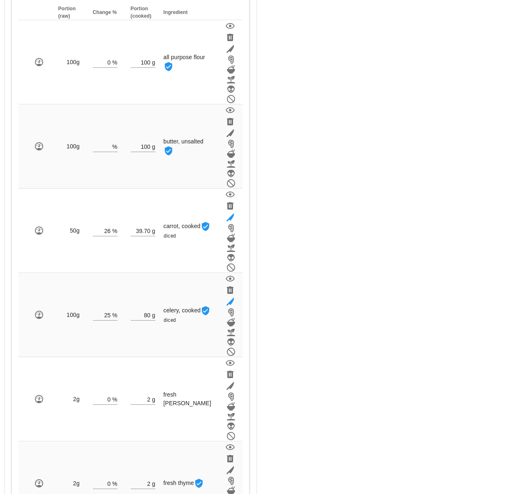
type input "250"
click at [400, 376] on div "Meal WARNING: If you set a diet (stream) and a date for the meal, it will appea…" at bounding box center [391, 281] width 261 height 1239
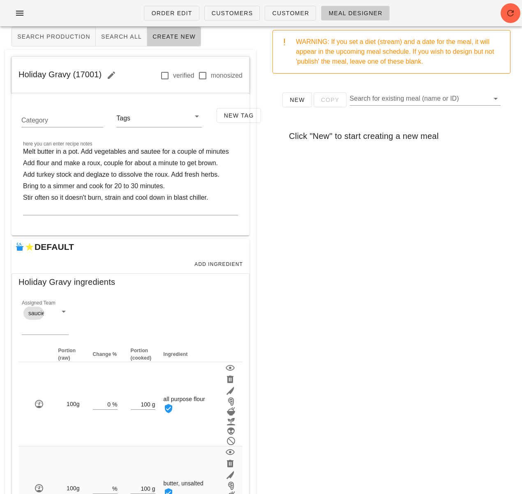
scroll to position [0, 0]
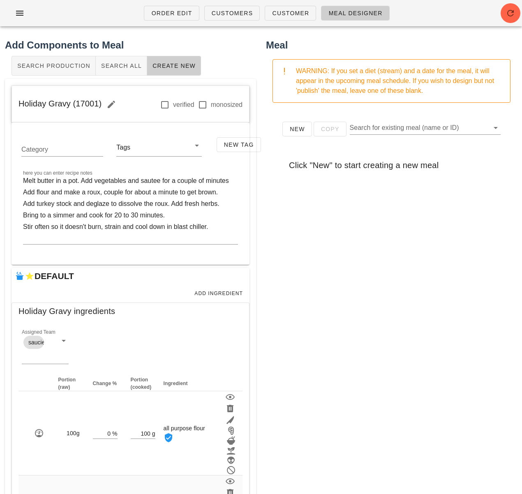
drag, startPoint x: 99, startPoint y: 102, endPoint x: 14, endPoint y: 97, distance: 86.1
copy span "Holiday Gravy (17001)"
drag, startPoint x: 334, startPoint y: 210, endPoint x: 248, endPoint y: 140, distance: 111.0
click at [333, 209] on div "New Copy Search for existing meal (name or ID) Click "New" to start creating a …" at bounding box center [391, 273] width 251 height 329
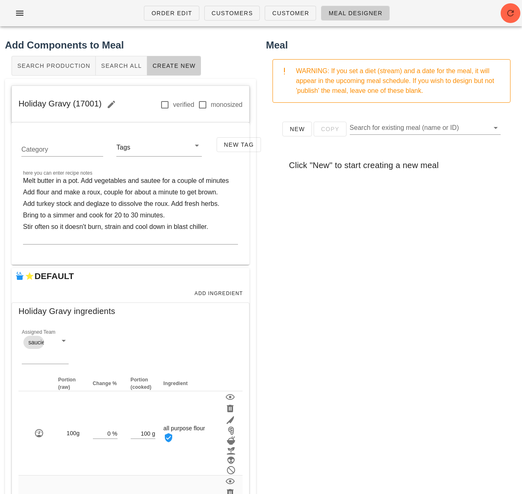
drag, startPoint x: 318, startPoint y: 266, endPoint x: 305, endPoint y: 266, distance: 12.7
click at [317, 266] on div "New Copy Search for existing meal (name or ID) Click "New" to start creating a …" at bounding box center [391, 273] width 251 height 329
